Goal: Task Accomplishment & Management: Use online tool/utility

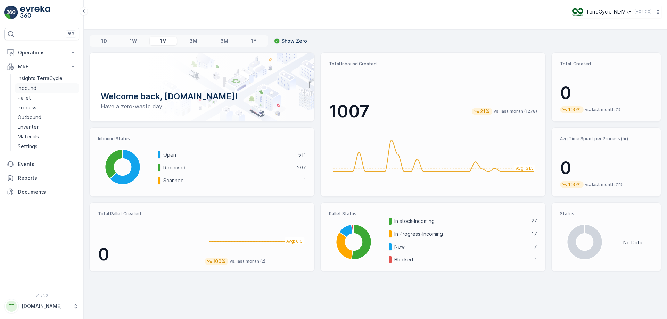
click at [48, 88] on link "Inbound" at bounding box center [47, 88] width 64 height 10
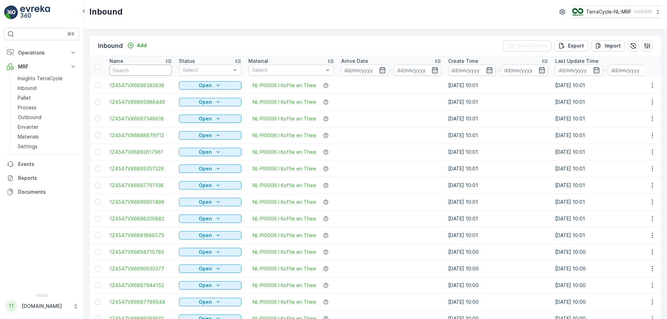
click at [142, 70] on input "text" at bounding box center [140, 70] width 63 height 11
type input "86921"
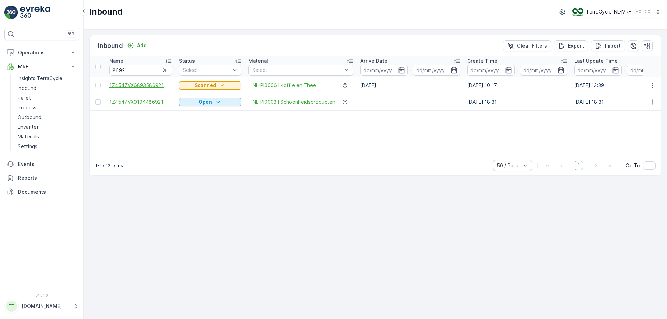
click at [158, 84] on span "1Z4547VX6893586921" at bounding box center [140, 85] width 63 height 7
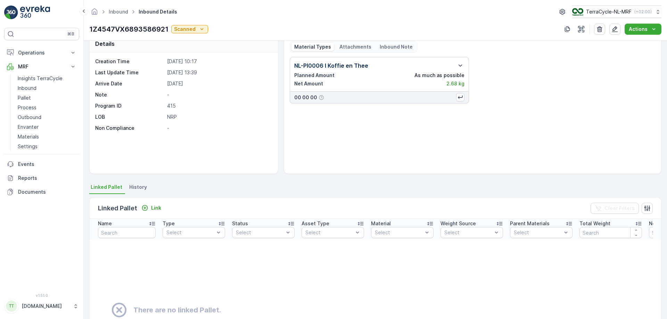
scroll to position [11, 0]
click at [148, 207] on div "Link" at bounding box center [151, 207] width 20 height 7
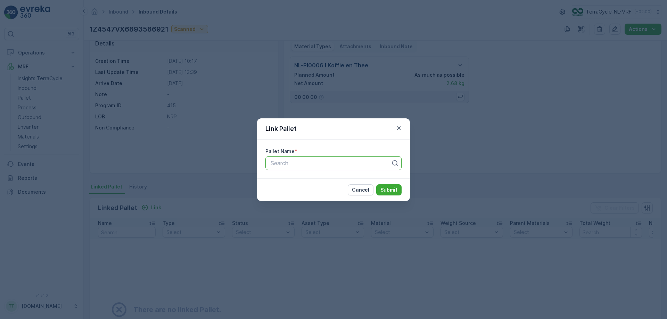
click at [289, 165] on div at bounding box center [331, 163] width 122 height 6
type input "161"
click at [324, 181] on div "Pallet_NL #161" at bounding box center [333, 180] width 128 height 6
click at [389, 190] on p "Submit" at bounding box center [388, 189] width 17 height 7
click at [317, 162] on div at bounding box center [327, 163] width 115 height 6
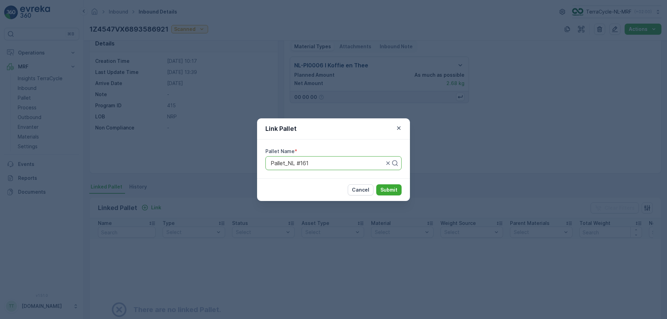
click at [317, 162] on div at bounding box center [327, 163] width 115 height 6
click at [363, 193] on p "Cancel" at bounding box center [360, 189] width 17 height 7
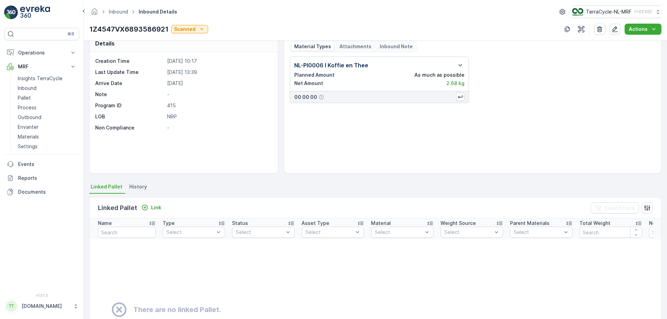
click at [135, 31] on p "1Z4547VX6893586921" at bounding box center [128, 29] width 79 height 10
copy p "1Z4547VX6893586921"
click at [38, 99] on link "Pallet" at bounding box center [47, 98] width 64 height 10
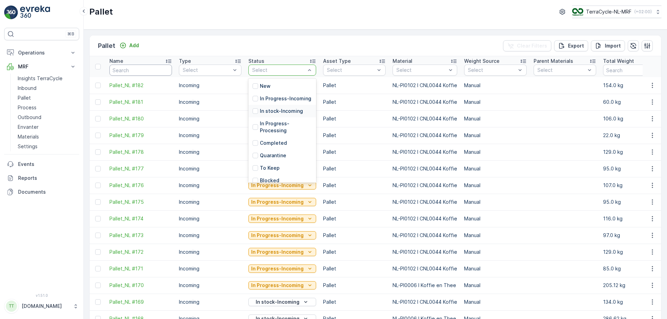
click at [130, 71] on input "text" at bounding box center [140, 70] width 63 height 11
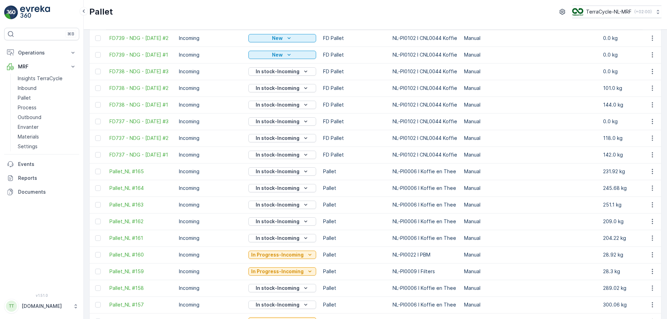
scroll to position [398, 0]
click at [298, 241] on div "In stock-Incoming" at bounding box center [282, 237] width 62 height 7
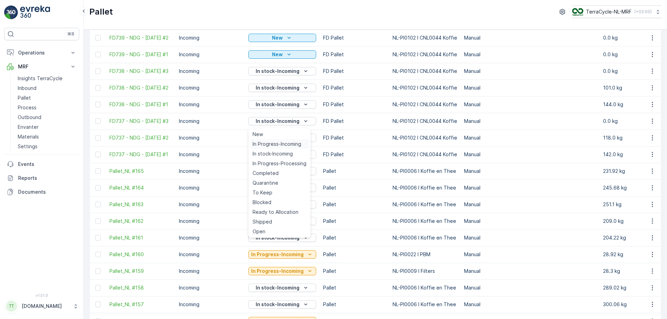
click at [280, 143] on span "In Progress-Incoming" at bounding box center [276, 144] width 49 height 7
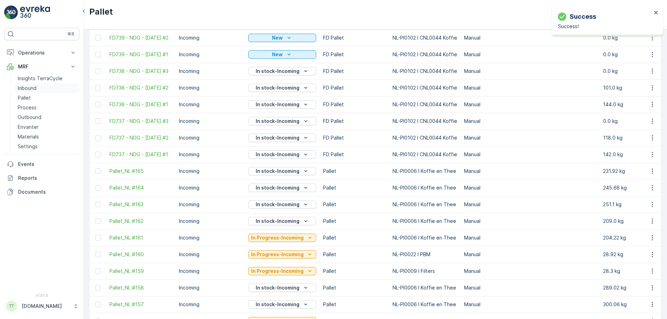
click at [28, 86] on p "Inbound" at bounding box center [27, 88] width 19 height 7
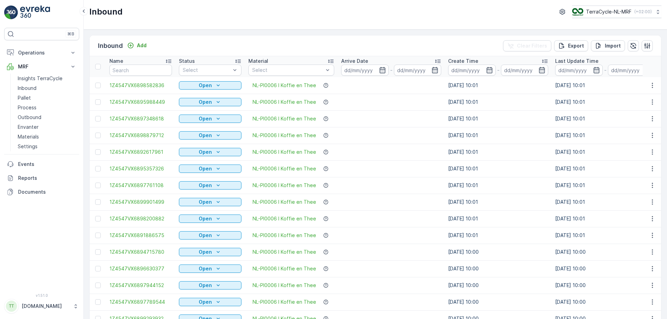
drag, startPoint x: 8, startPoint y: 88, endPoint x: 140, endPoint y: 70, distance: 133.5
click at [140, 70] on input "text" at bounding box center [140, 70] width 63 height 11
paste input "1Z4547VX6893586921"
type input "1Z4547VX6893586921"
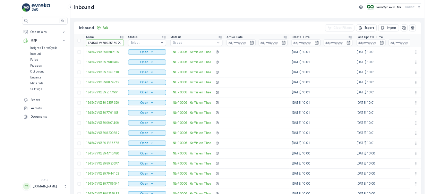
scroll to position [0, 1]
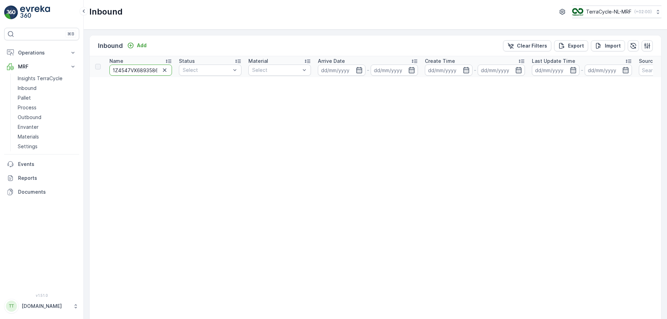
click at [143, 69] on input "1Z4547VX6893586921" at bounding box center [140, 70] width 63 height 11
drag, startPoint x: 143, startPoint y: 70, endPoint x: 98, endPoint y: 71, distance: 45.2
type input "93586921"
click at [42, 86] on link "Inbound" at bounding box center [47, 88] width 64 height 10
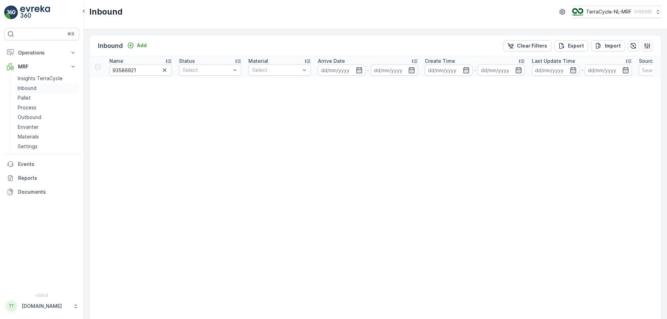
click at [31, 88] on p "Inbound" at bounding box center [27, 88] width 19 height 7
click at [139, 70] on input "93586921" at bounding box center [140, 70] width 63 height 11
type input "93586921"
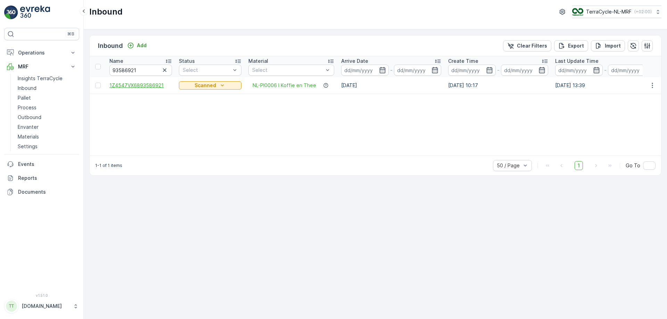
click at [152, 85] on span "1Z4547VX6893586921" at bounding box center [140, 85] width 63 height 7
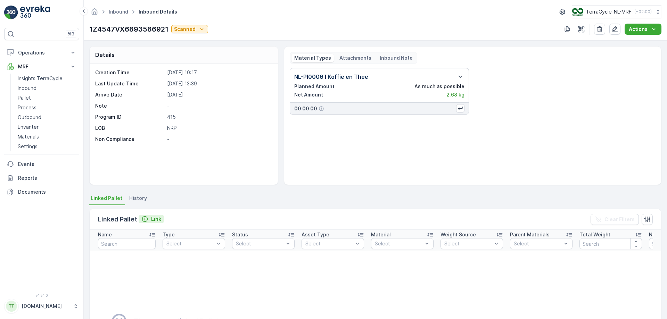
click at [151, 217] on p "Link" at bounding box center [156, 219] width 10 height 7
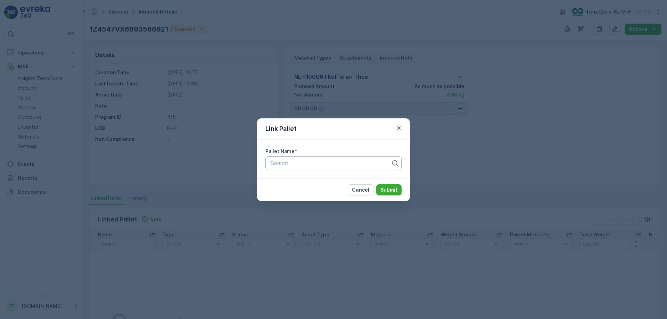
click at [325, 164] on div at bounding box center [331, 163] width 122 height 6
type input "161"
click at [305, 182] on span "Pallet_NL #161" at bounding box center [288, 180] width 38 height 6
click at [396, 191] on p "Submit" at bounding box center [388, 189] width 17 height 7
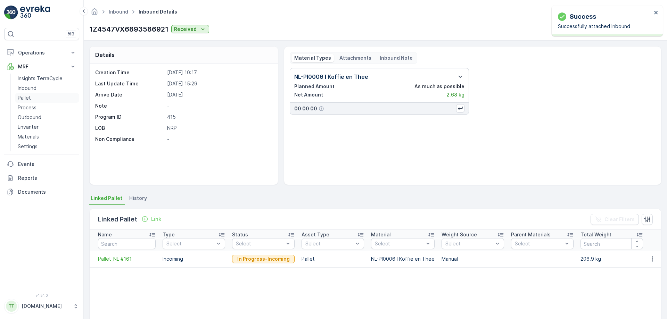
click at [39, 100] on link "Pallet" at bounding box center [47, 98] width 64 height 10
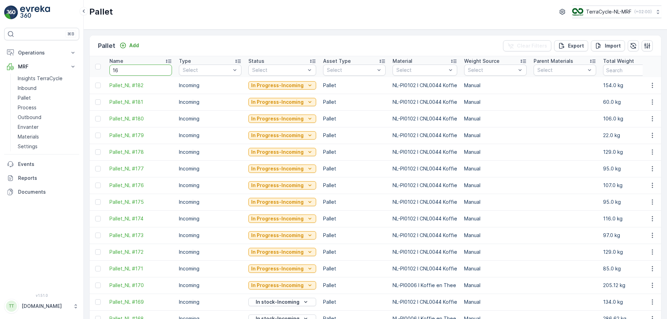
type input "161"
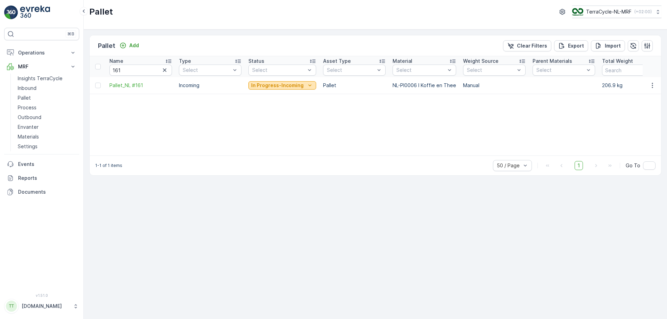
click at [293, 84] on p "In Progress-Incoming" at bounding box center [277, 85] width 52 height 7
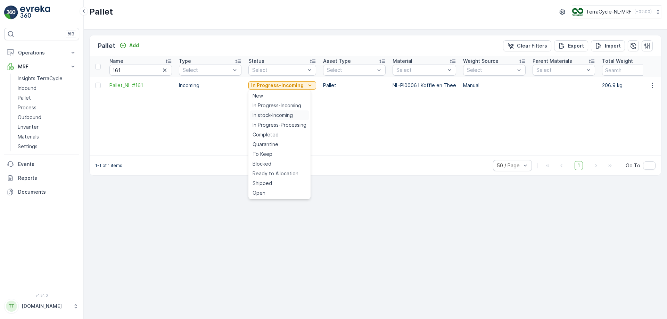
click at [285, 114] on span "In stock-Incoming" at bounding box center [272, 115] width 40 height 7
